Goal: Transaction & Acquisition: Obtain resource

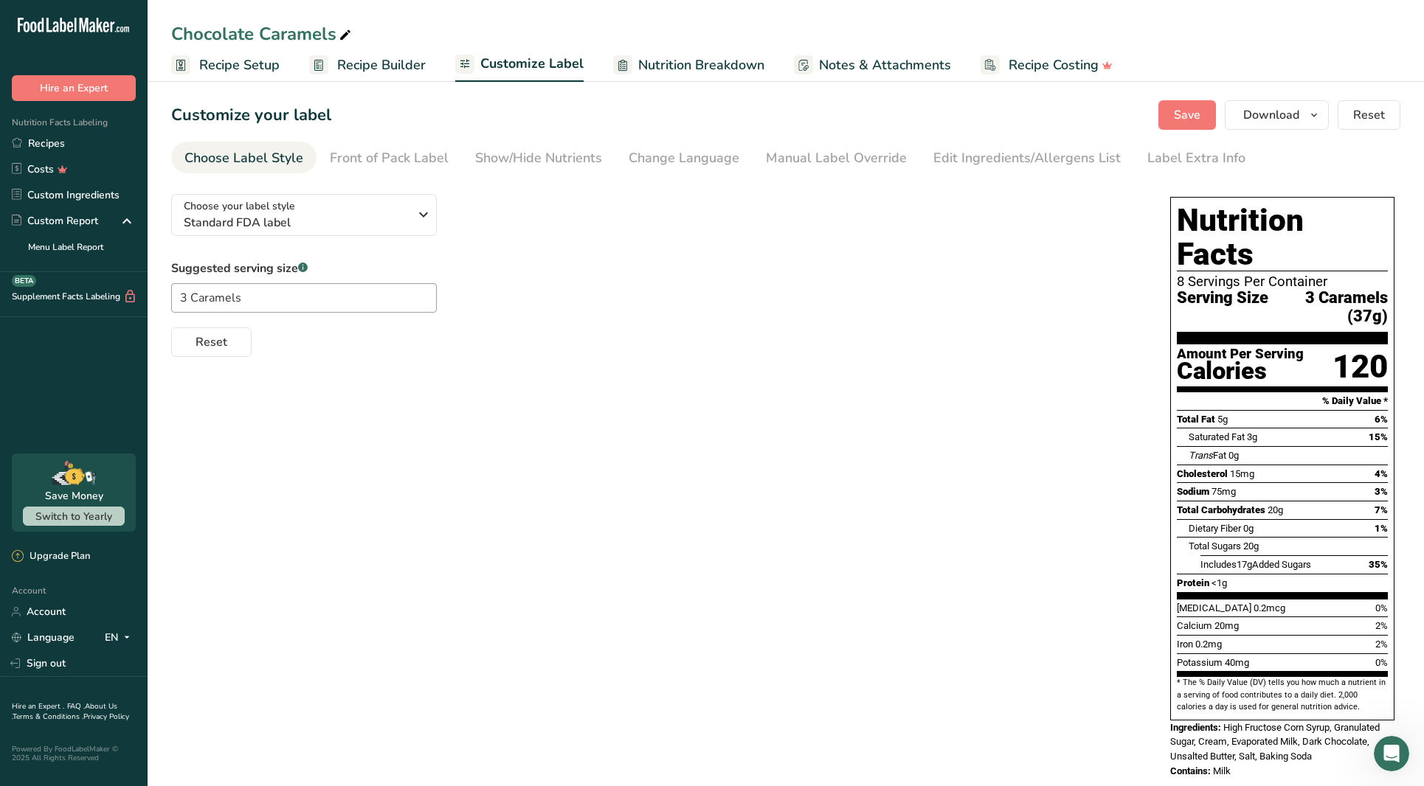
scroll to position [1, 0]
click at [113, 148] on link "Recipes" at bounding box center [74, 144] width 148 height 26
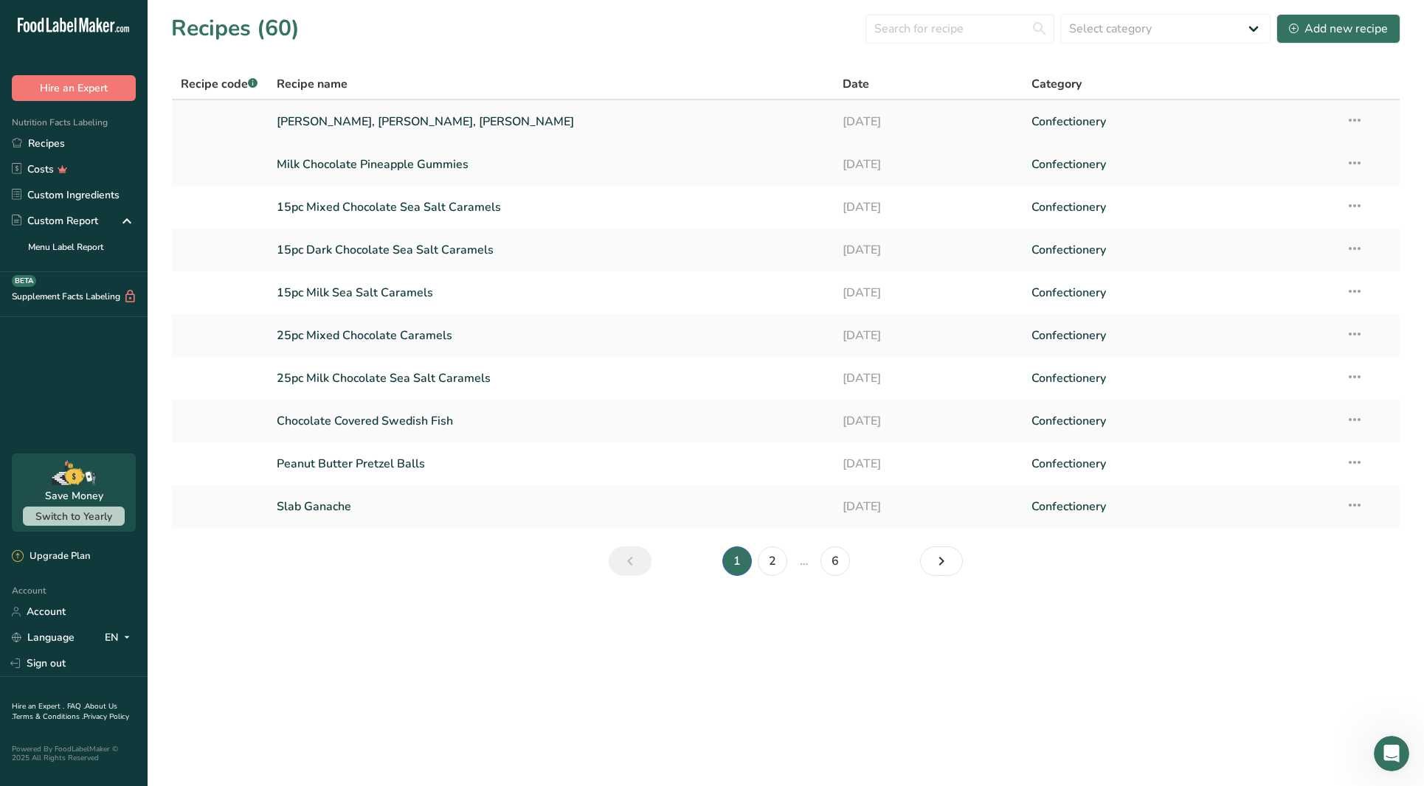
click at [507, 120] on link "[PERSON_NAME], [PERSON_NAME], [PERSON_NAME]" at bounding box center [551, 121] width 548 height 31
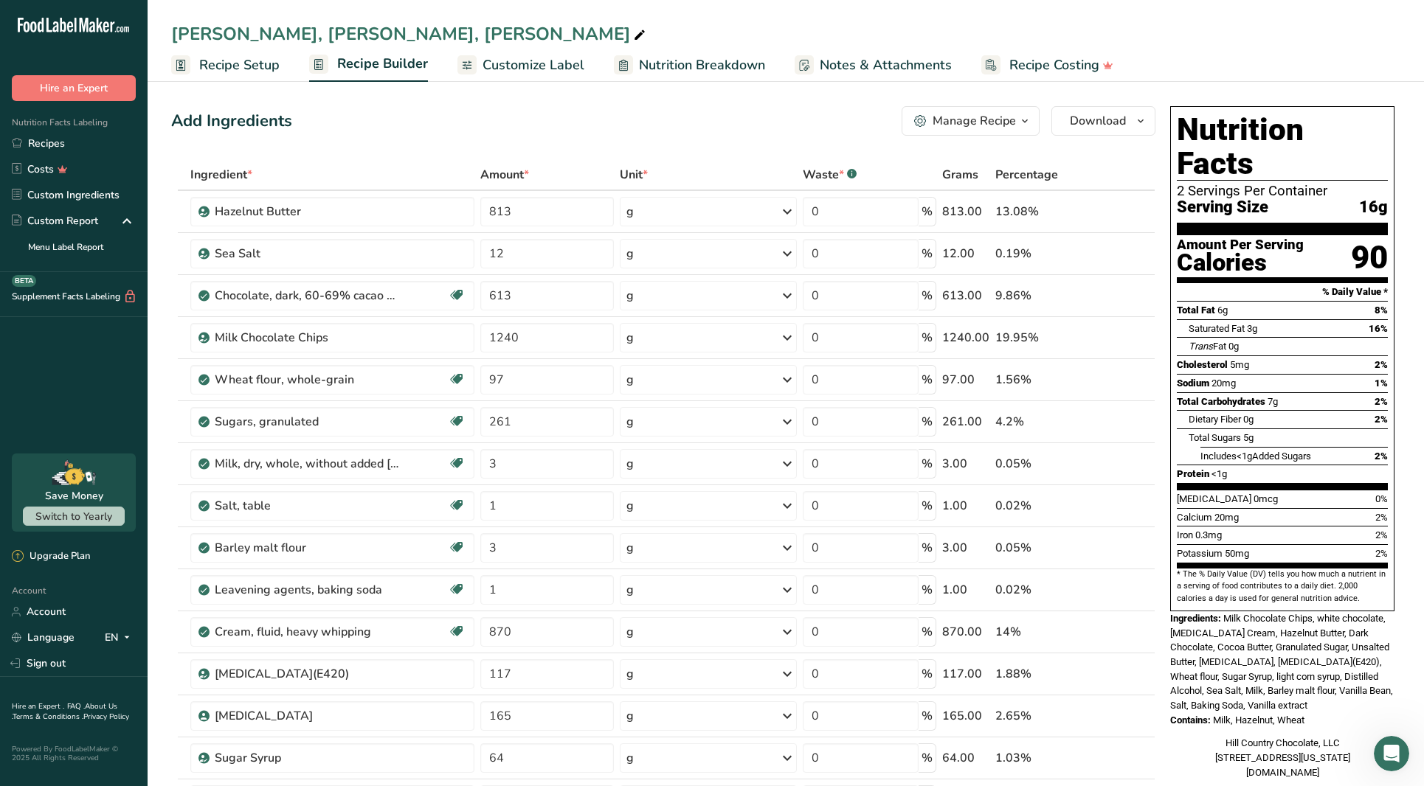
click at [493, 68] on span "Customize Label" at bounding box center [533, 65] width 102 height 20
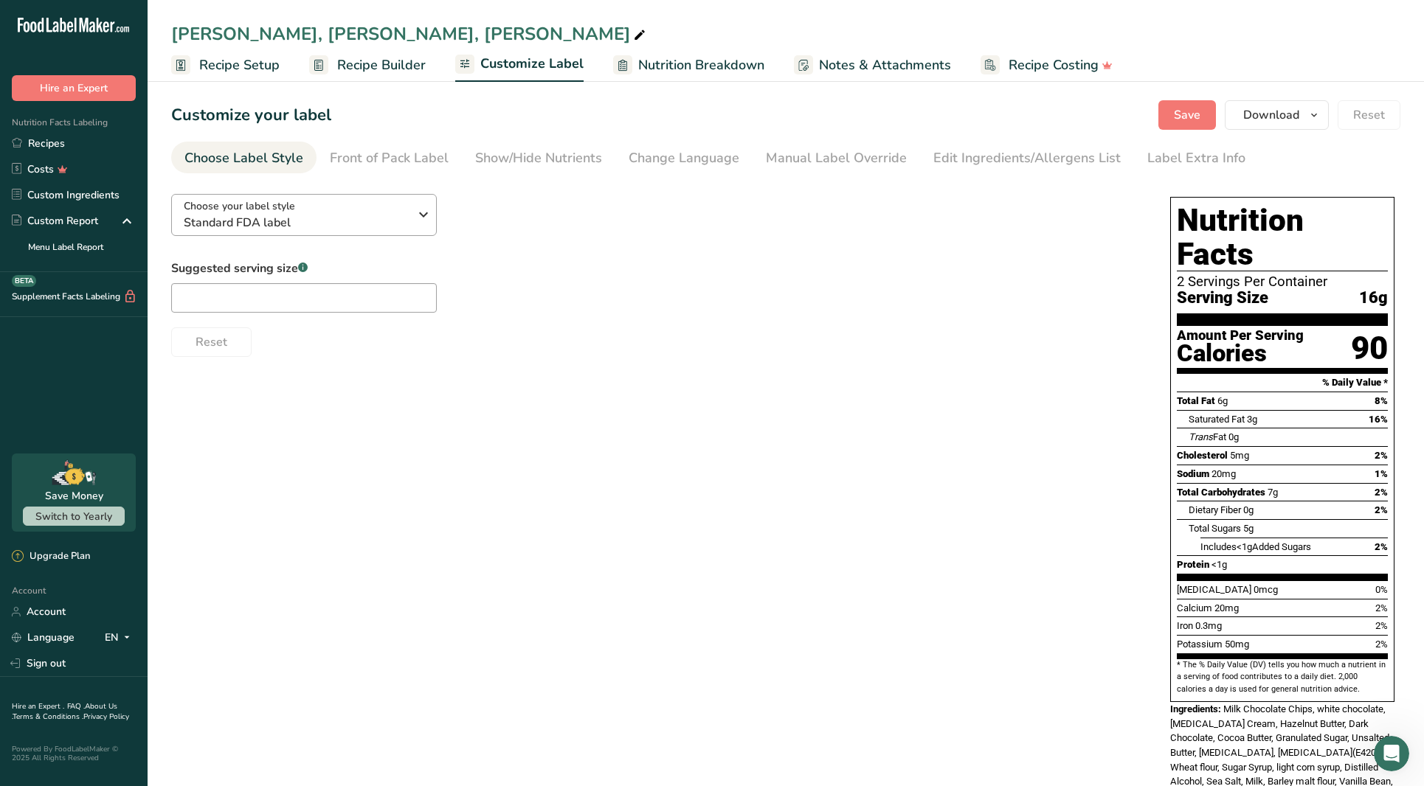
click at [351, 216] on span "Standard FDA label" at bounding box center [296, 223] width 225 height 18
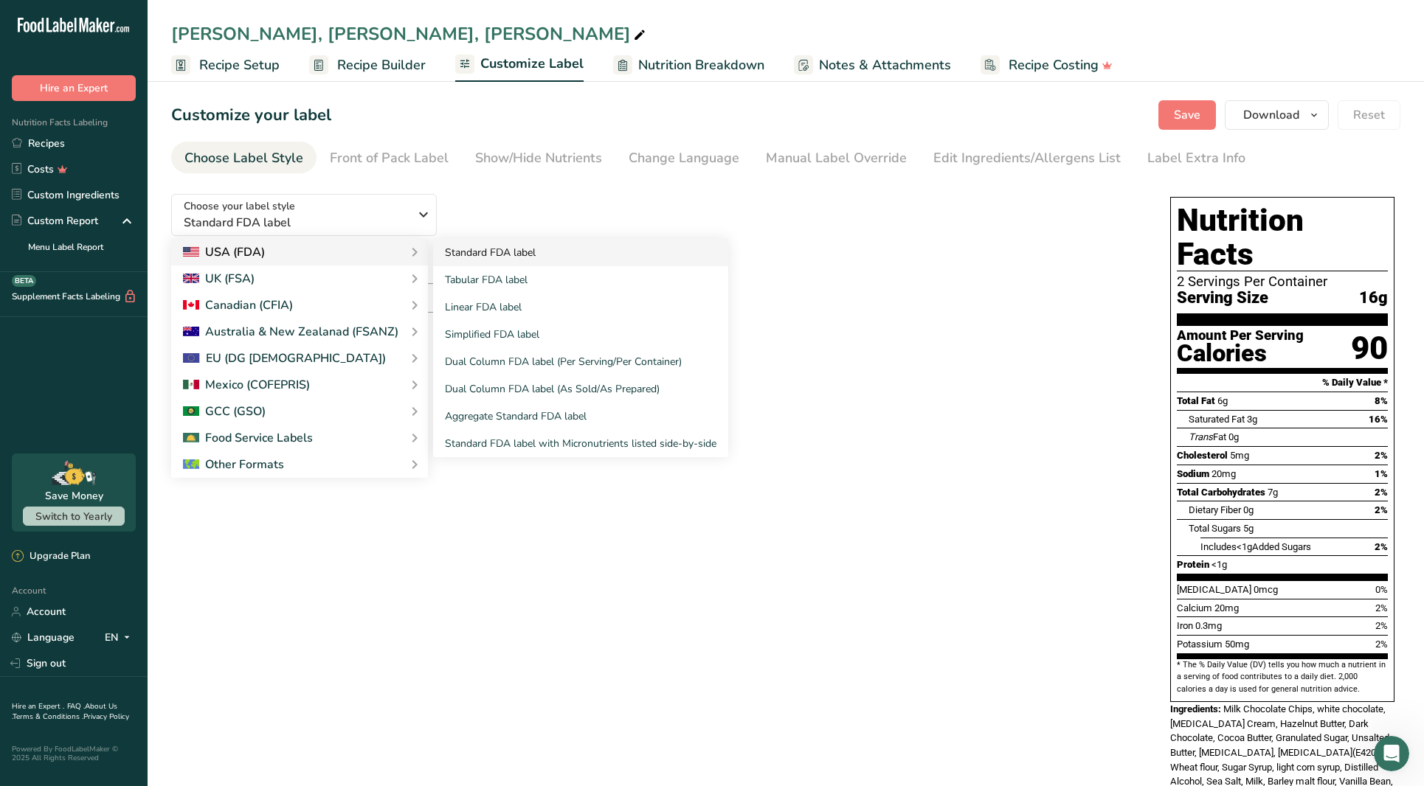
click at [487, 258] on link "Standard FDA label" at bounding box center [580, 252] width 295 height 27
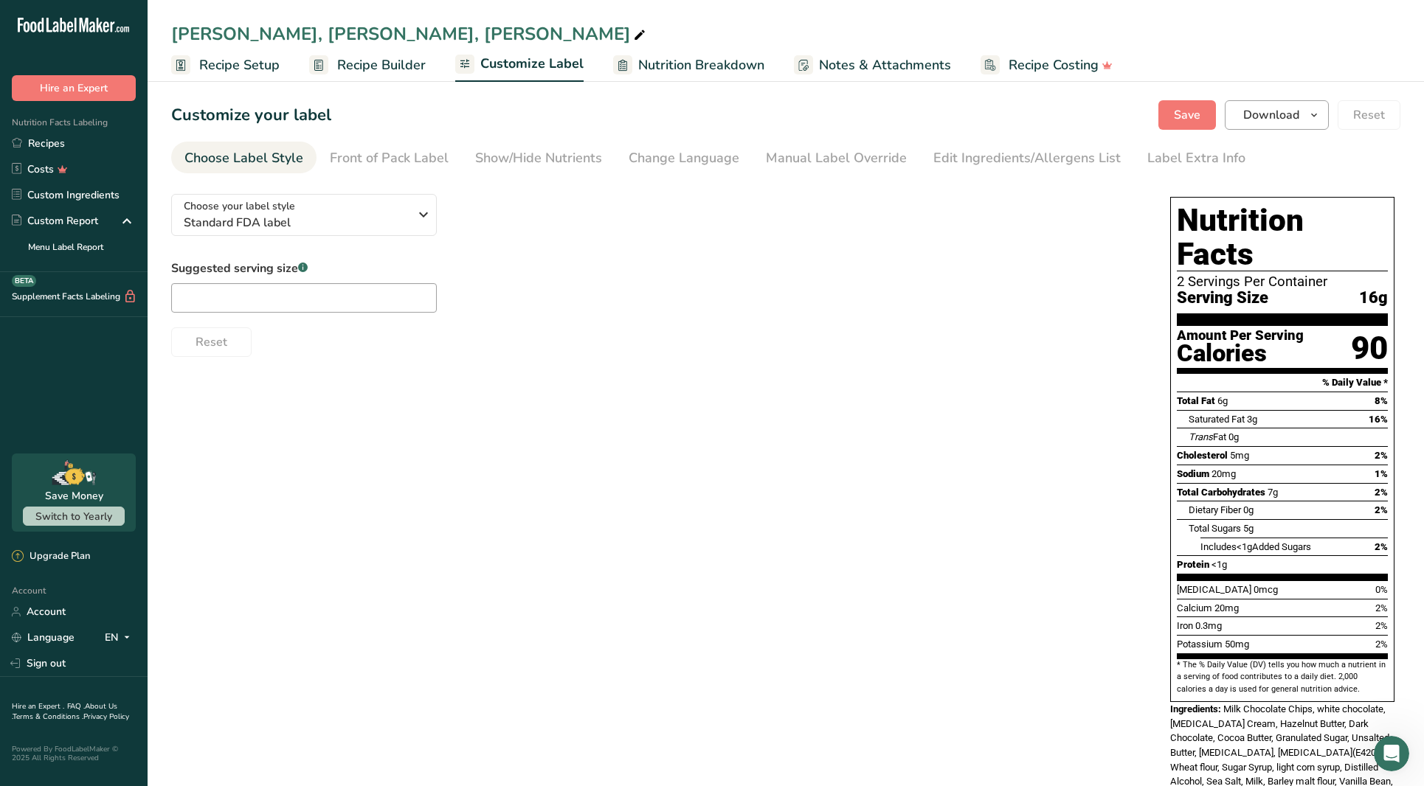
click at [1239, 121] on button "Download" at bounding box center [1277, 115] width 104 height 30
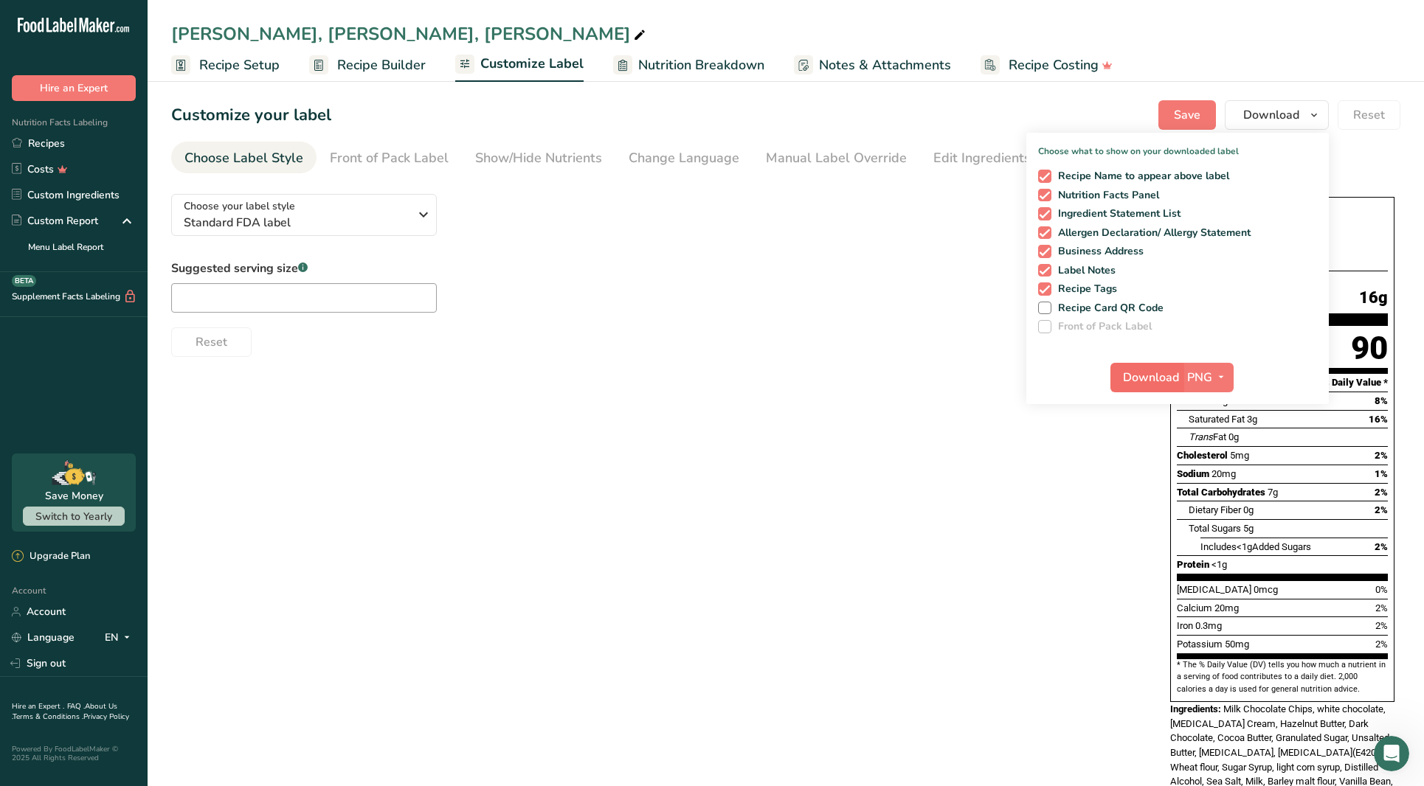
click at [1145, 380] on span "Download" at bounding box center [1151, 378] width 56 height 18
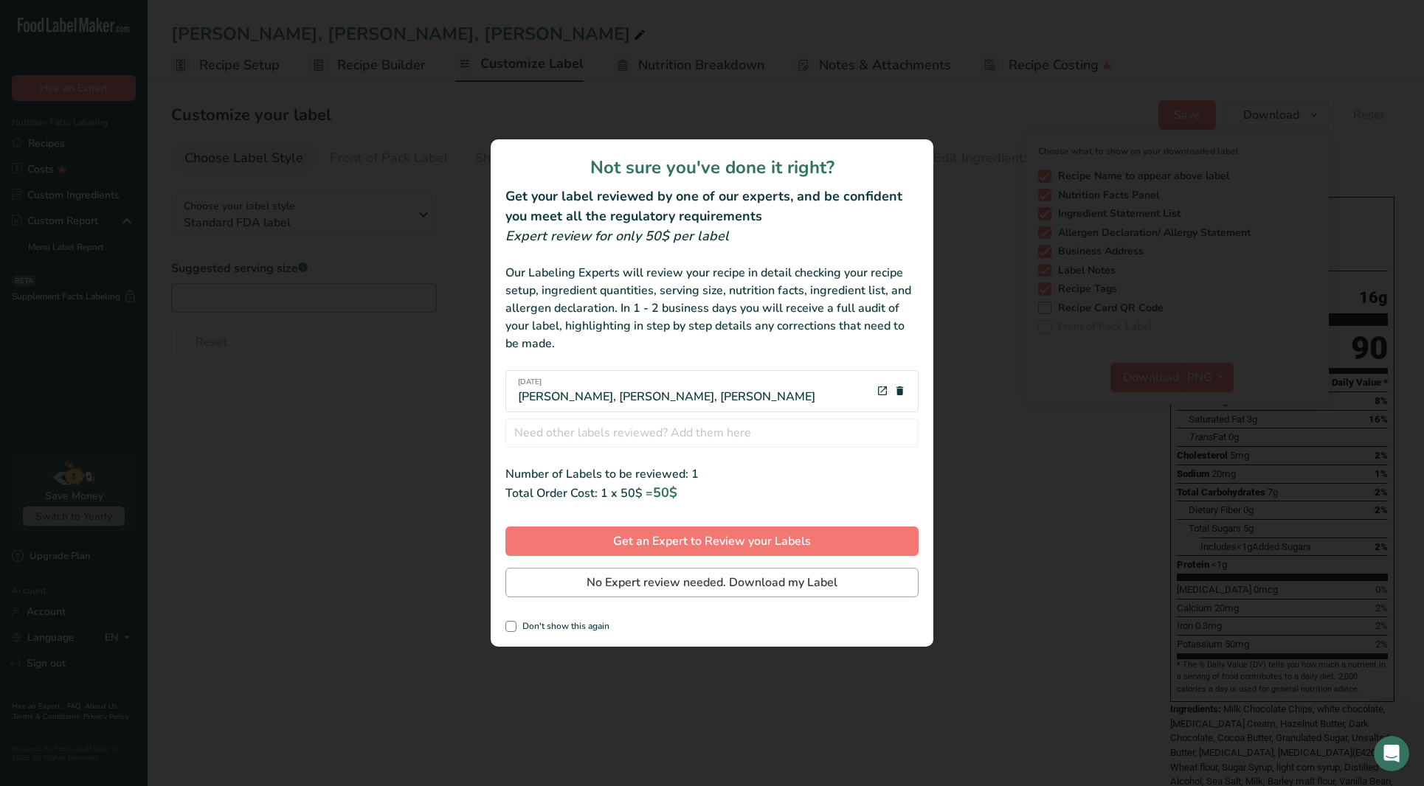
click at [851, 581] on button "No Expert review needed. Download my Label" at bounding box center [711, 583] width 413 height 30
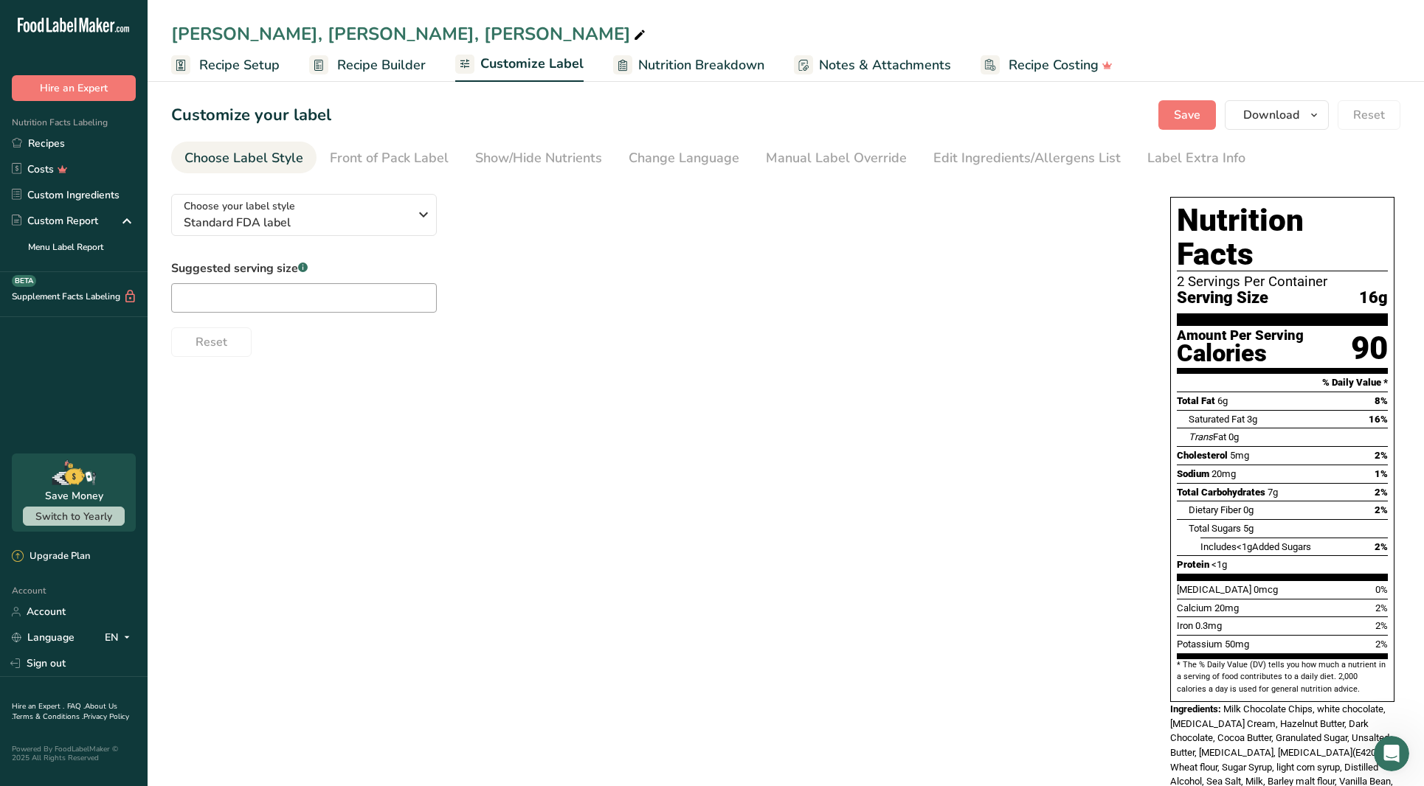
click at [384, 64] on span "Recipe Builder" at bounding box center [381, 65] width 89 height 20
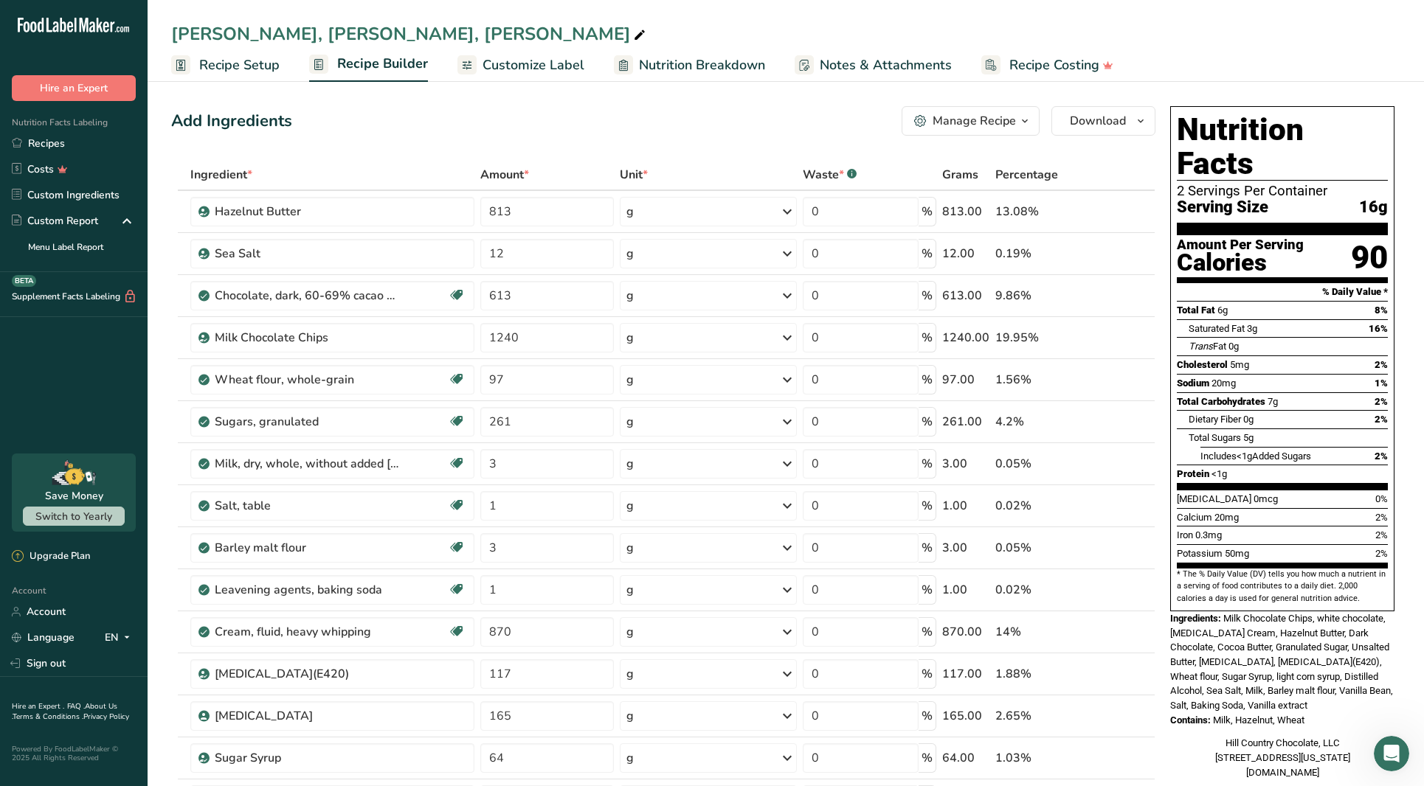
click at [260, 72] on span "Recipe Setup" at bounding box center [239, 65] width 80 height 20
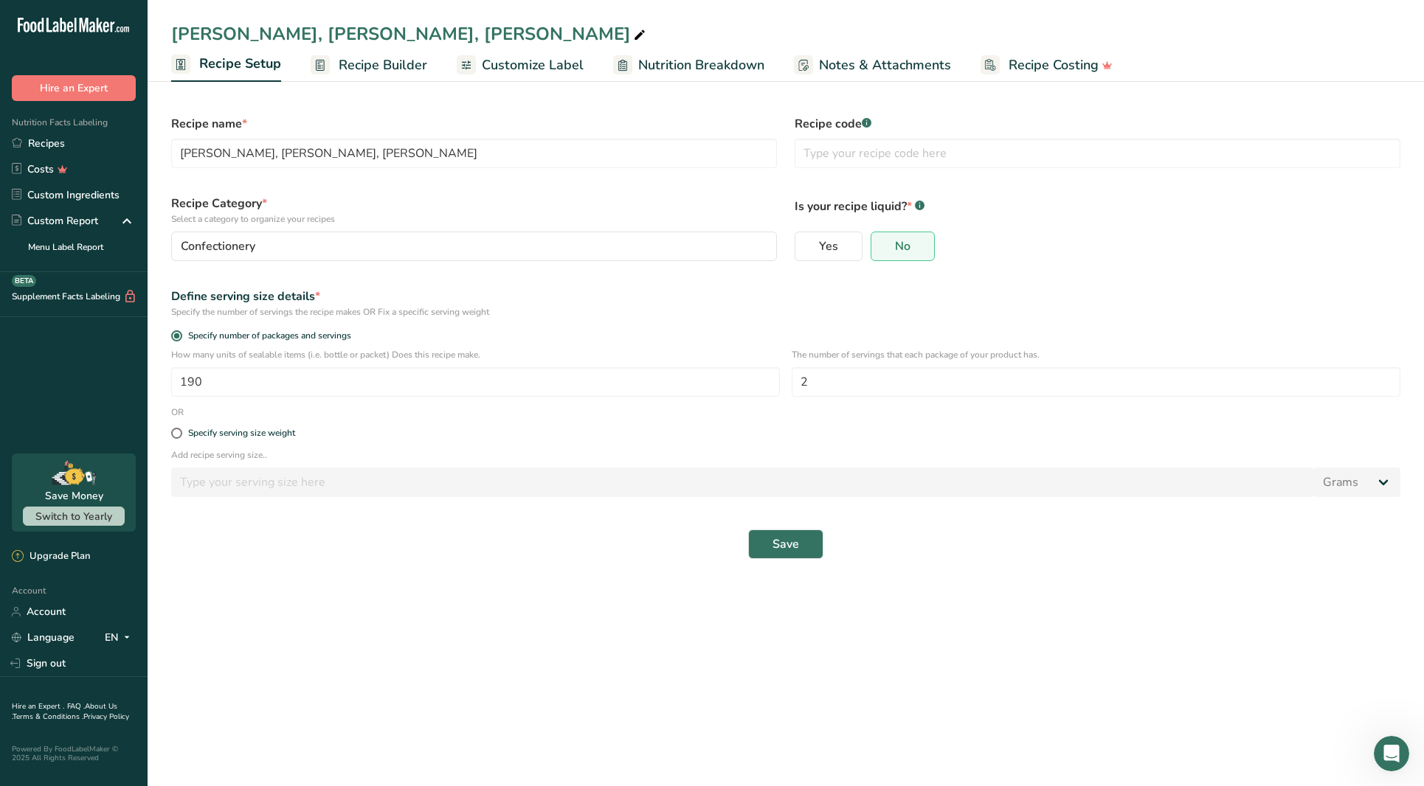
click at [347, 70] on span "Recipe Builder" at bounding box center [383, 65] width 89 height 20
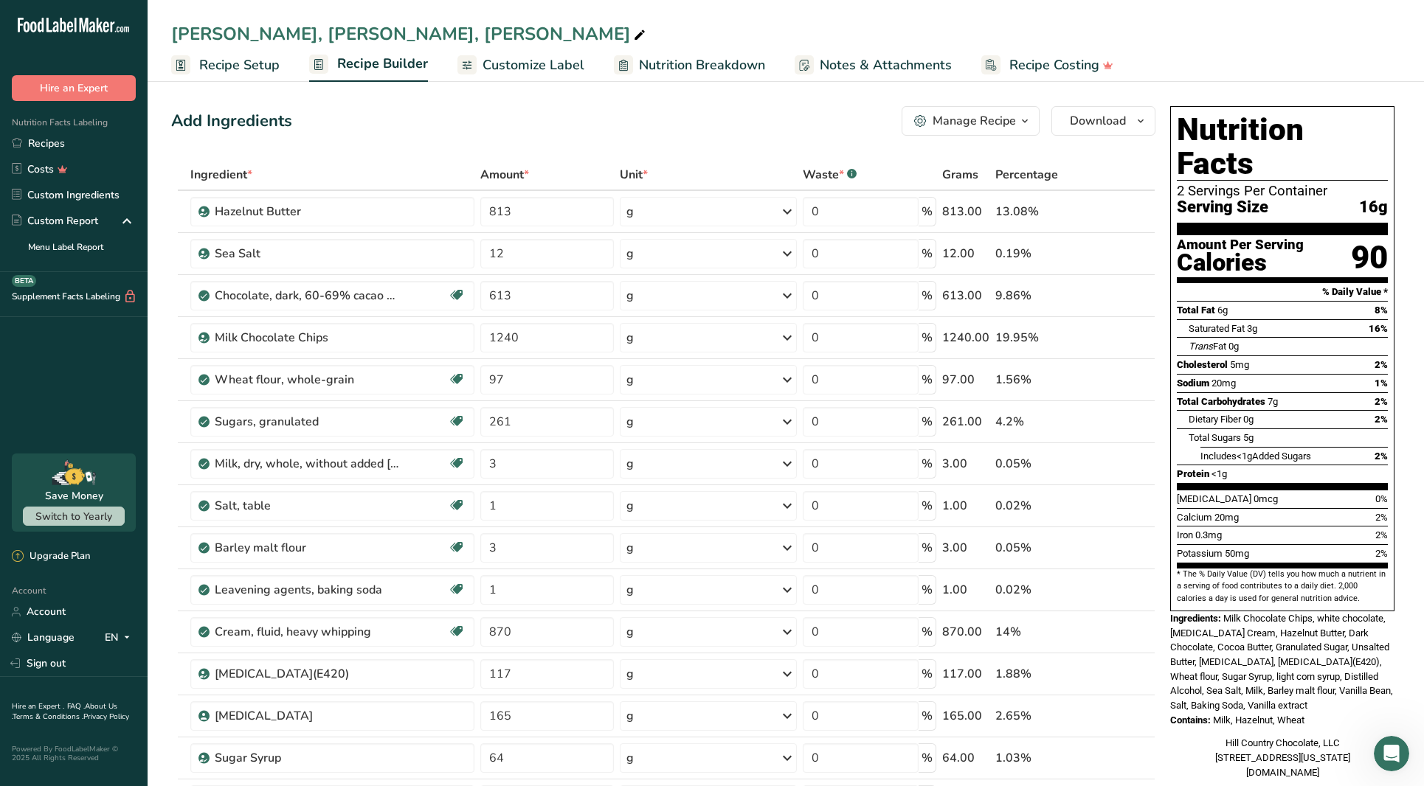
click at [256, 72] on span "Recipe Setup" at bounding box center [239, 65] width 80 height 20
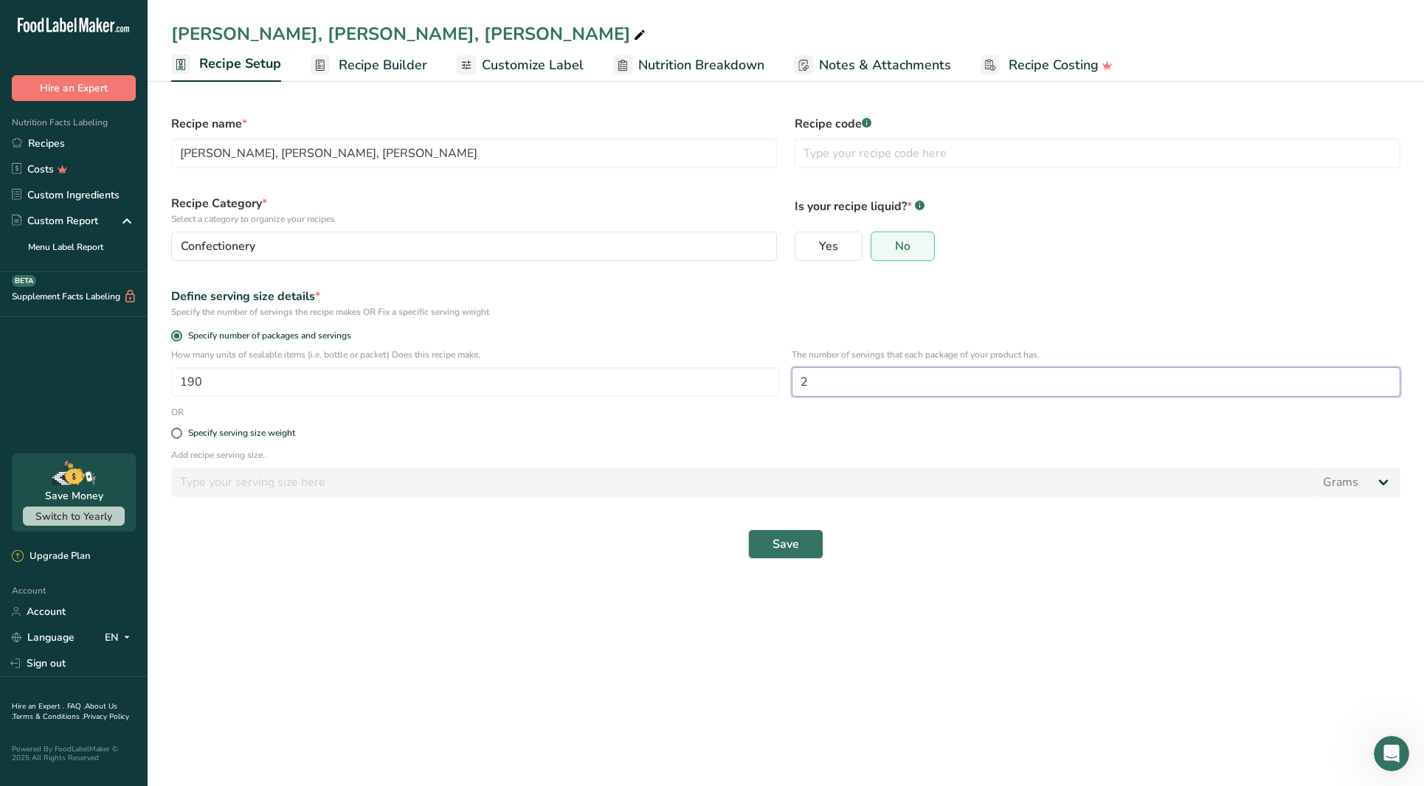
click at [839, 382] on input "2" at bounding box center [1096, 382] width 609 height 30
type input "3"
click at [789, 553] on span "Save" at bounding box center [785, 545] width 27 height 18
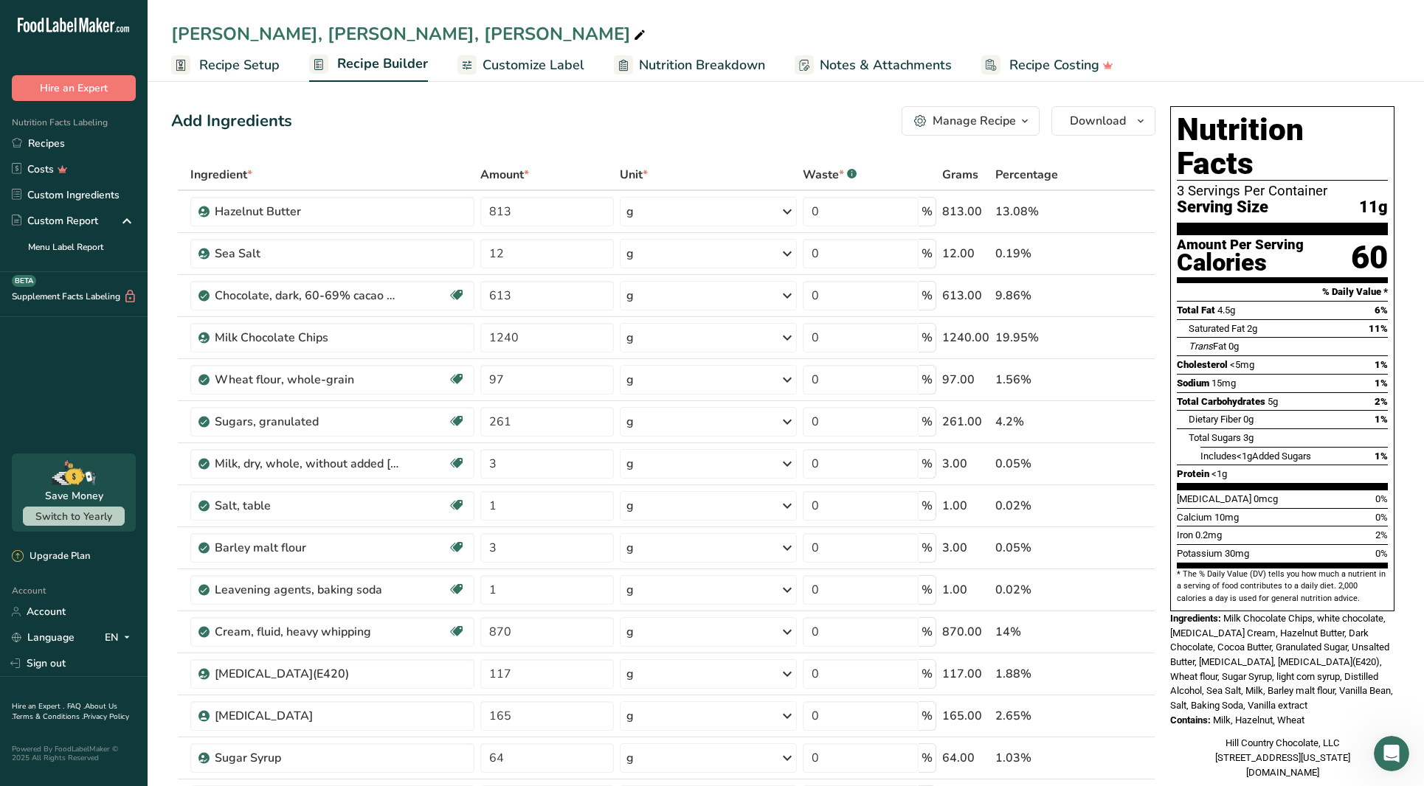
click at [226, 63] on span "Recipe Setup" at bounding box center [239, 65] width 80 height 20
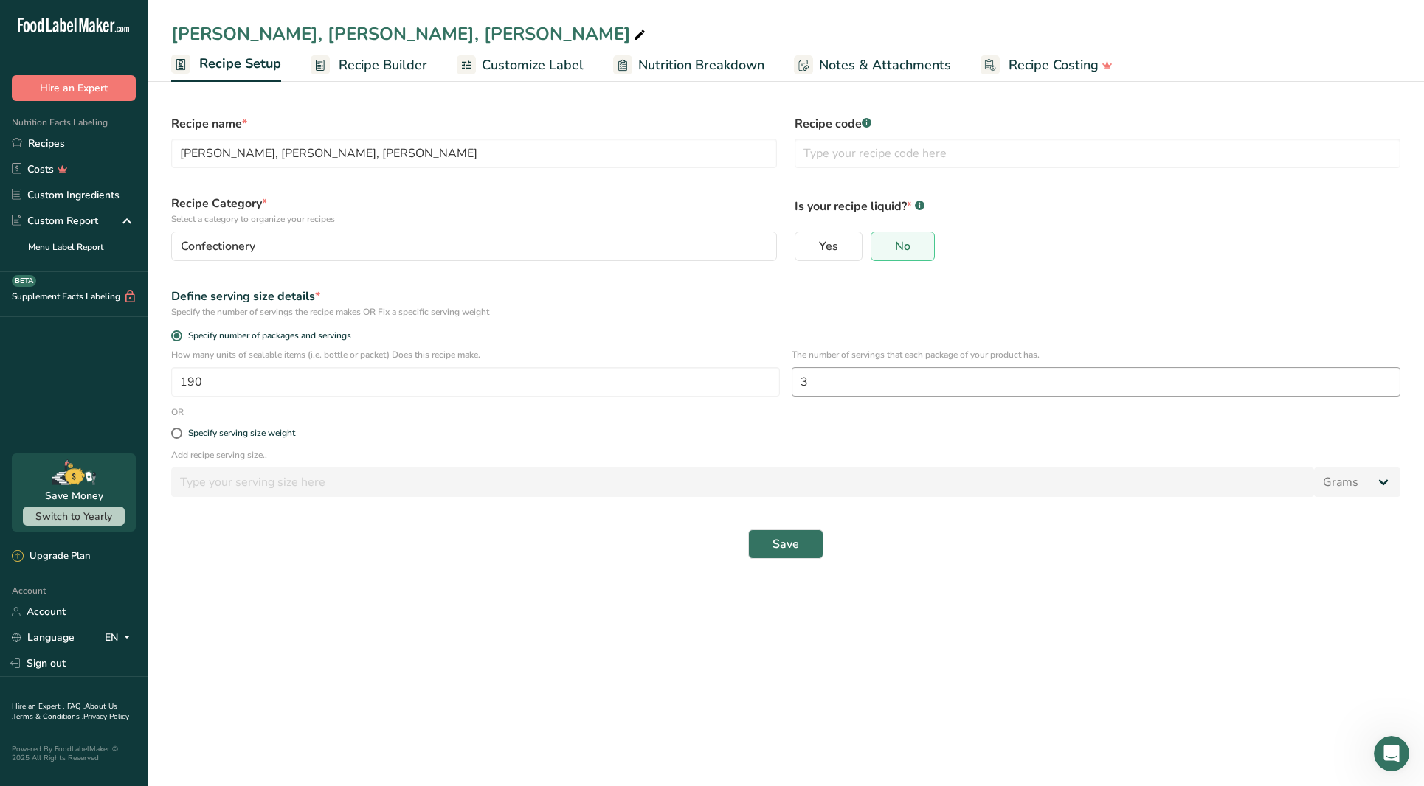
drag, startPoint x: 836, startPoint y: 401, endPoint x: 836, endPoint y: 392, distance: 8.9
click at [836, 401] on div "The number of servings that each package of your product has. 3" at bounding box center [1096, 377] width 609 height 58
click at [836, 392] on input "3" at bounding box center [1096, 382] width 609 height 30
type input "2"
click at [769, 544] on button "Save" at bounding box center [785, 545] width 75 height 30
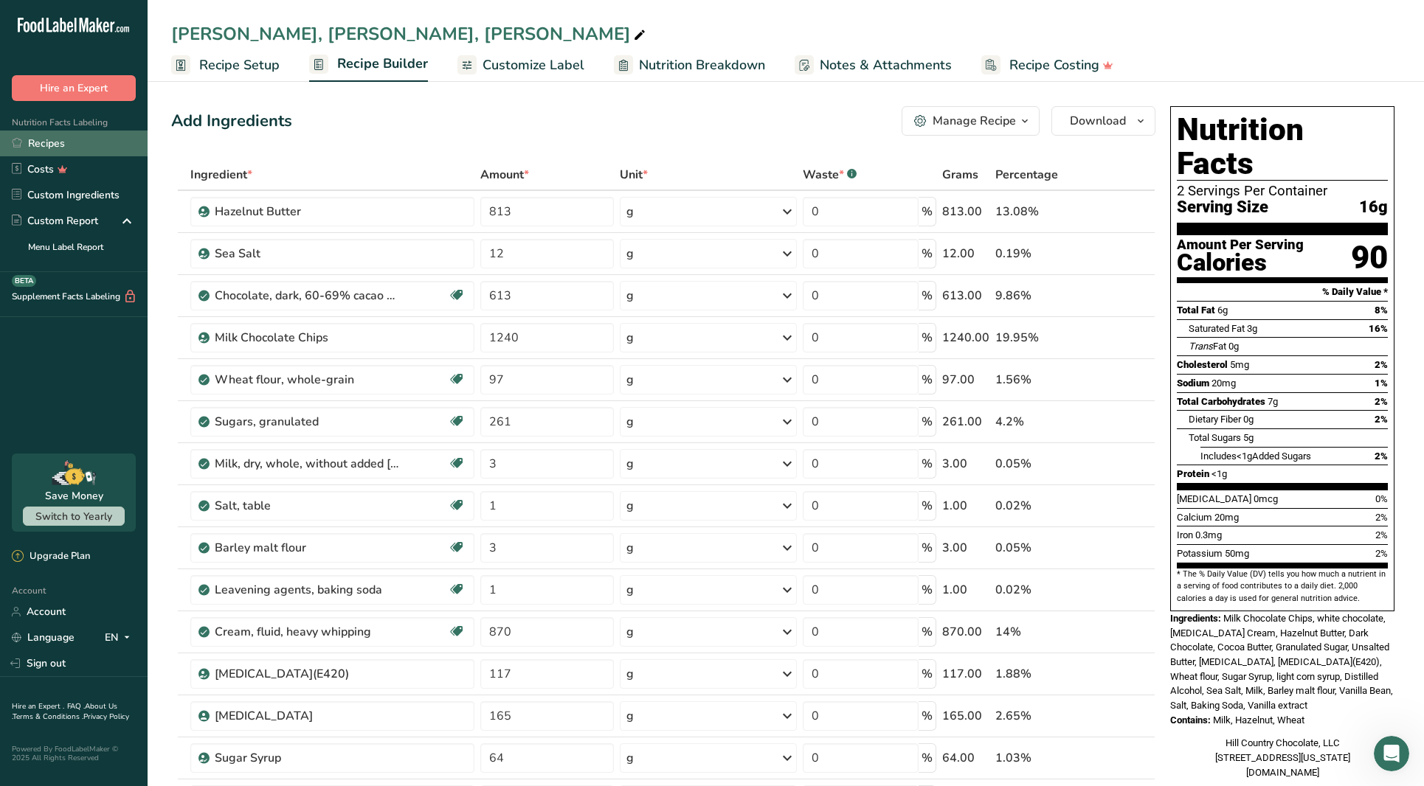
click at [59, 140] on link "Recipes" at bounding box center [74, 144] width 148 height 26
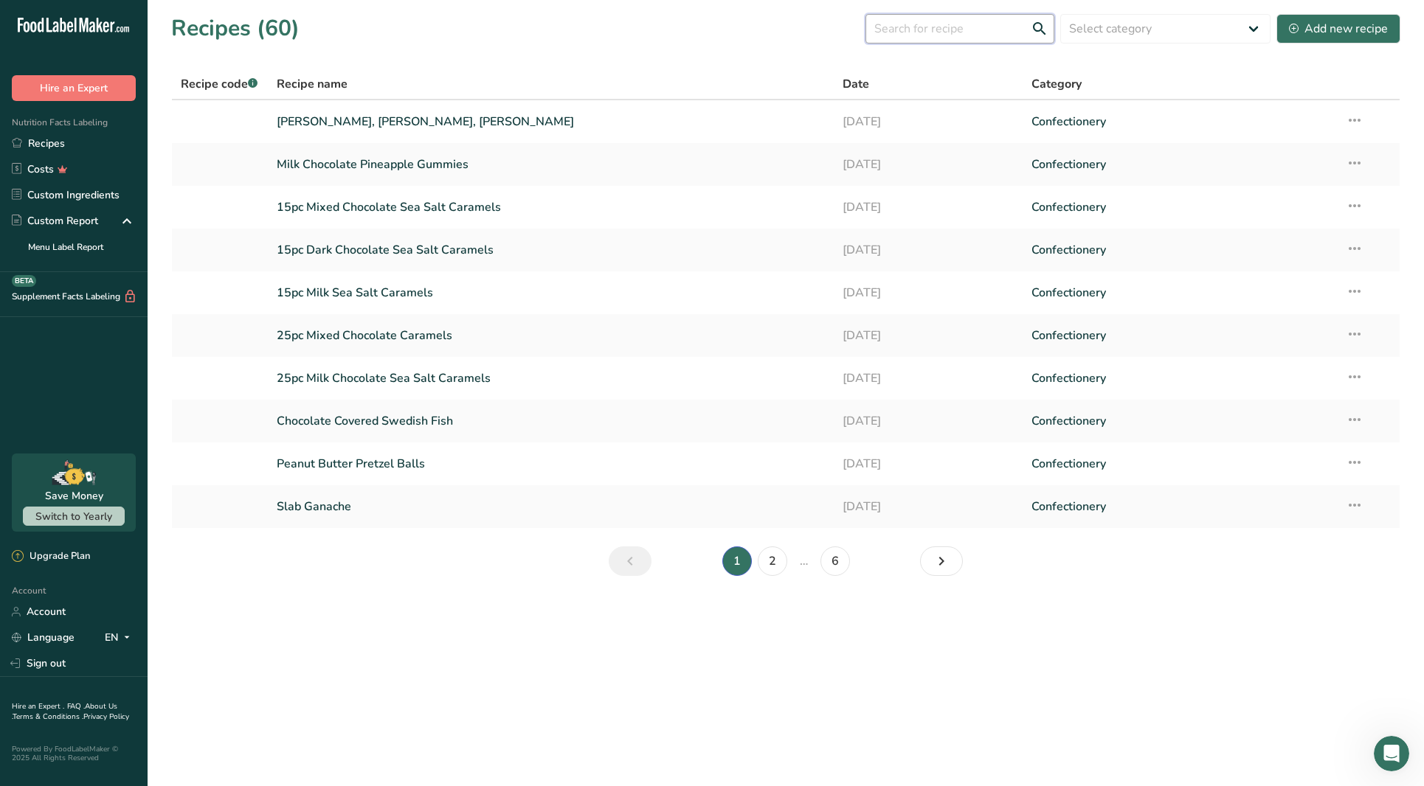
click at [1005, 34] on input "text" at bounding box center [959, 29] width 189 height 30
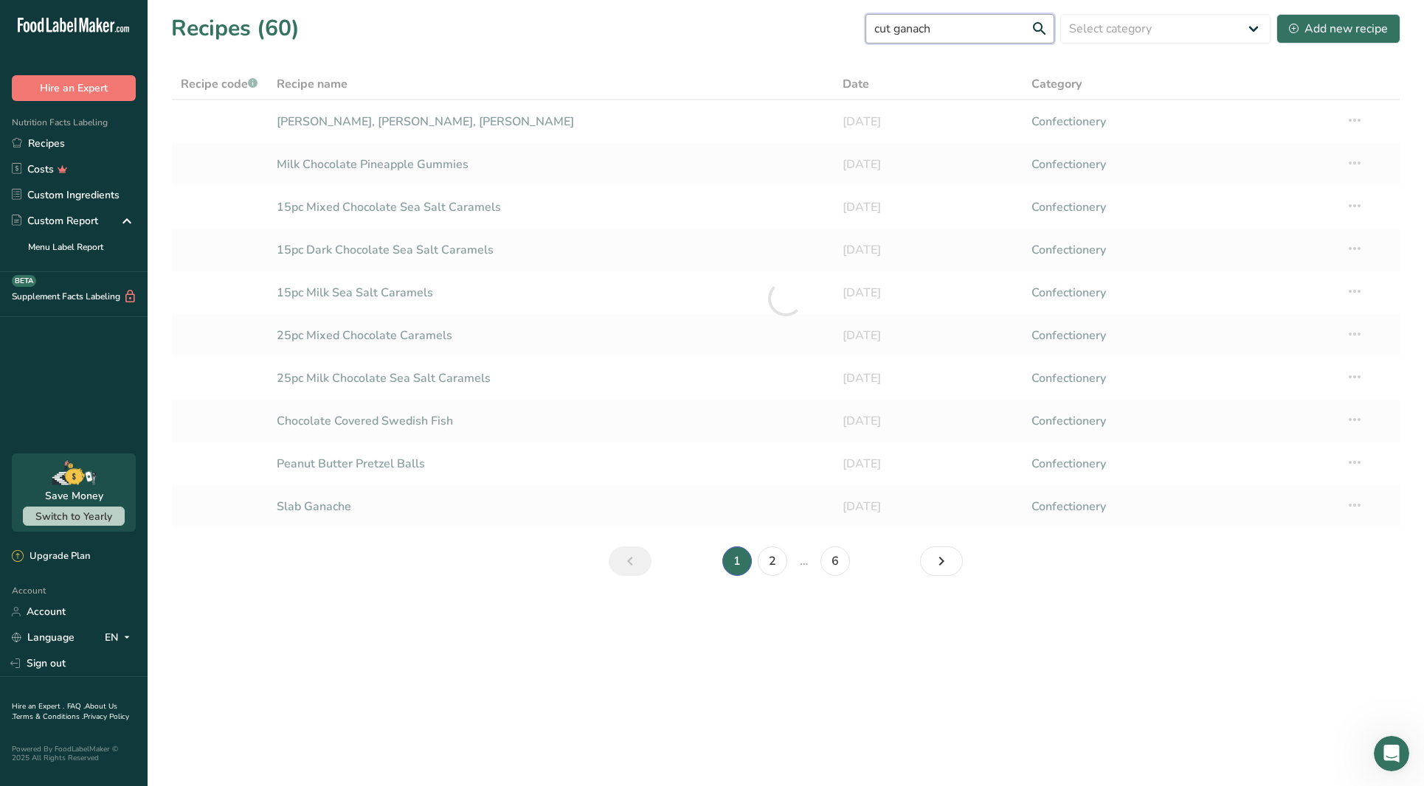
type input "cut ganache"
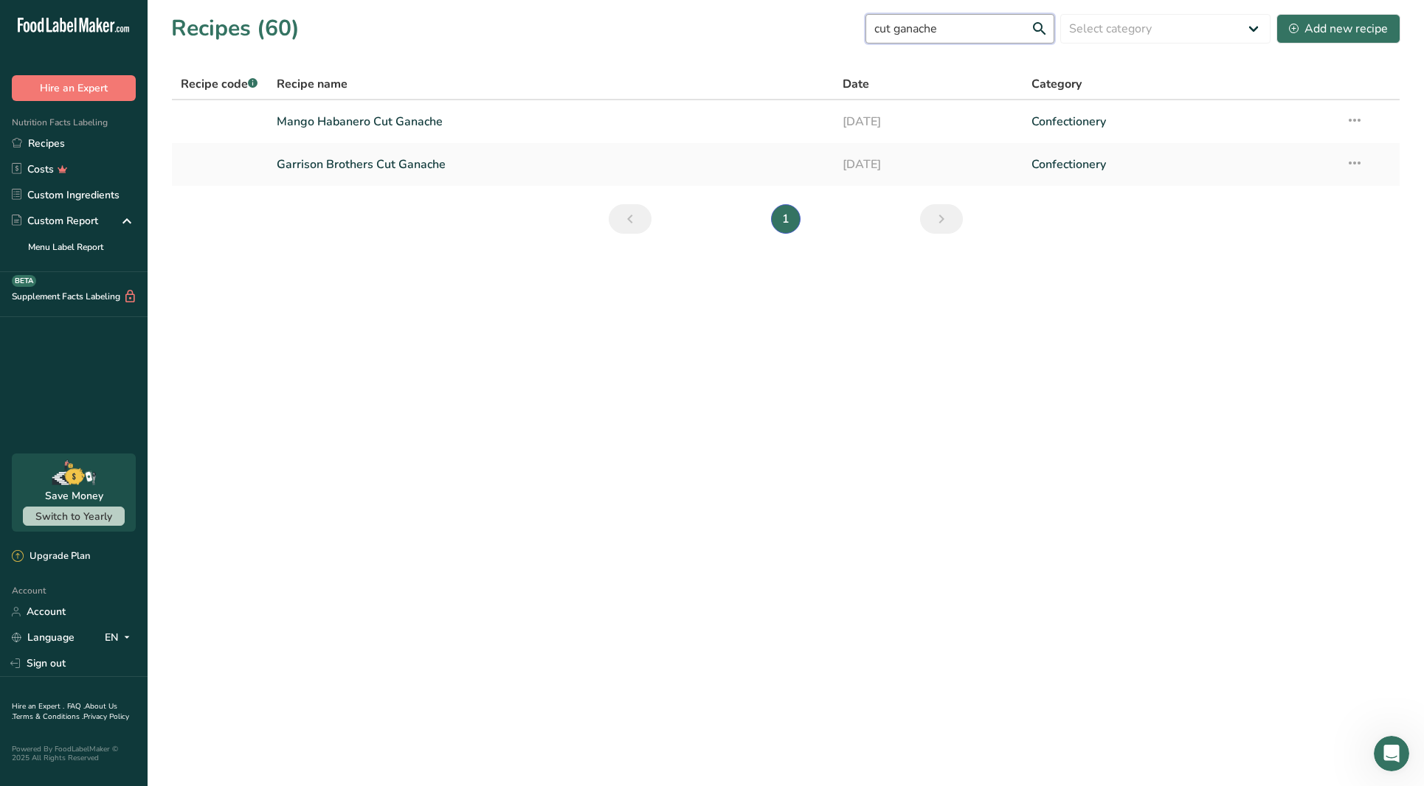
drag, startPoint x: 957, startPoint y: 33, endPoint x: 822, endPoint y: 18, distance: 136.5
click at [822, 18] on div "Recipes (60) cut ganache Select category All Baked Goods [GEOGRAPHIC_DATA] Conf…" at bounding box center [785, 28] width 1229 height 33
type input "creme"
